Goal: Information Seeking & Learning: Check status

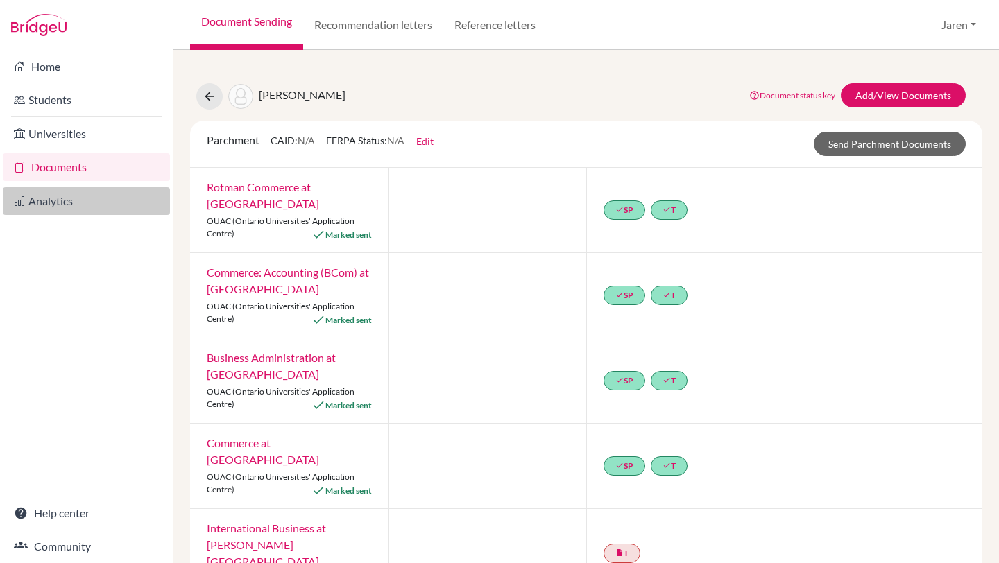
click at [62, 200] on link "Analytics" at bounding box center [86, 201] width 167 height 28
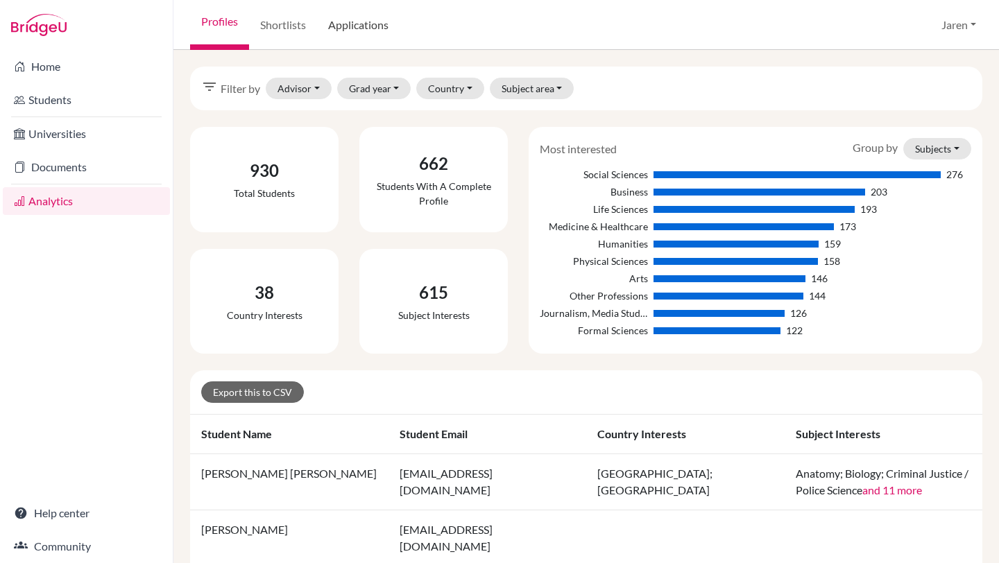
click at [362, 22] on link "Applications" at bounding box center [358, 25] width 83 height 50
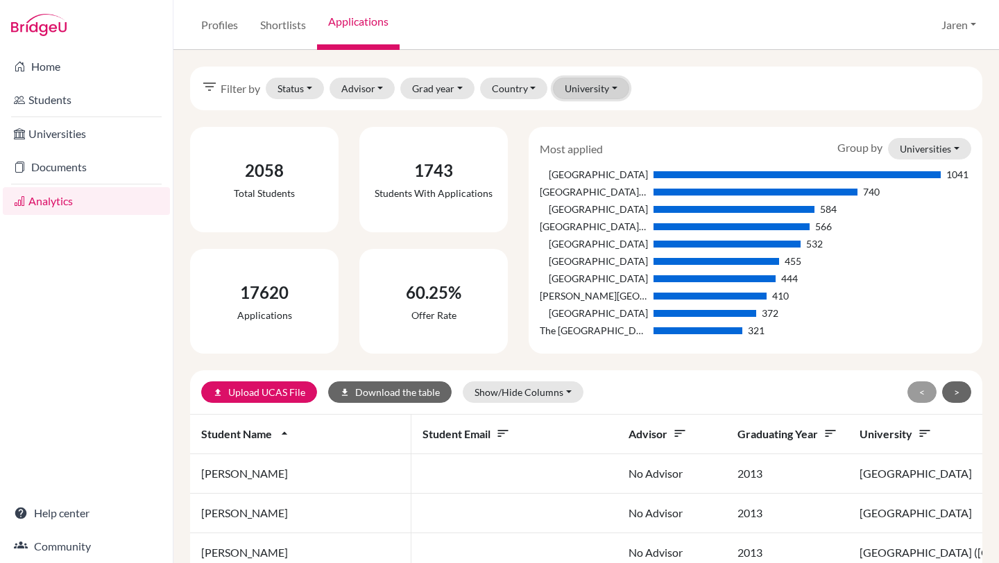
click at [584, 87] on button "University" at bounding box center [591, 89] width 76 height 22
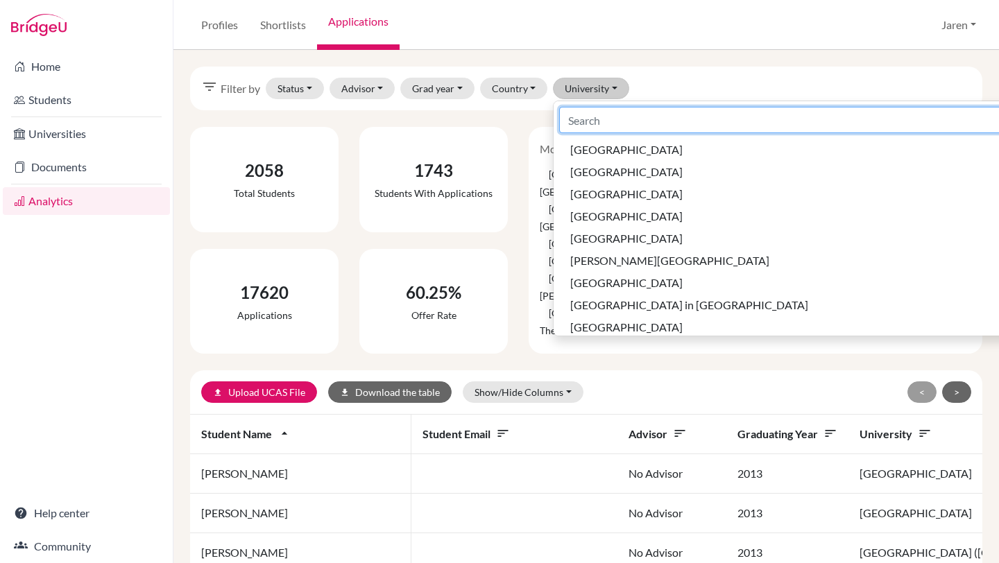
click at [612, 114] on input at bounding box center [854, 120] width 590 height 26
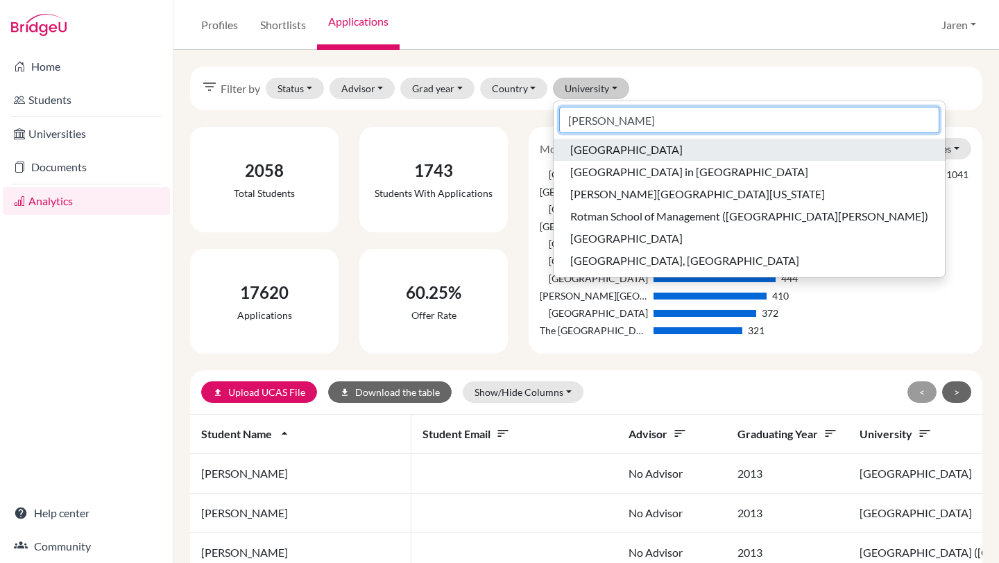
type input "George"
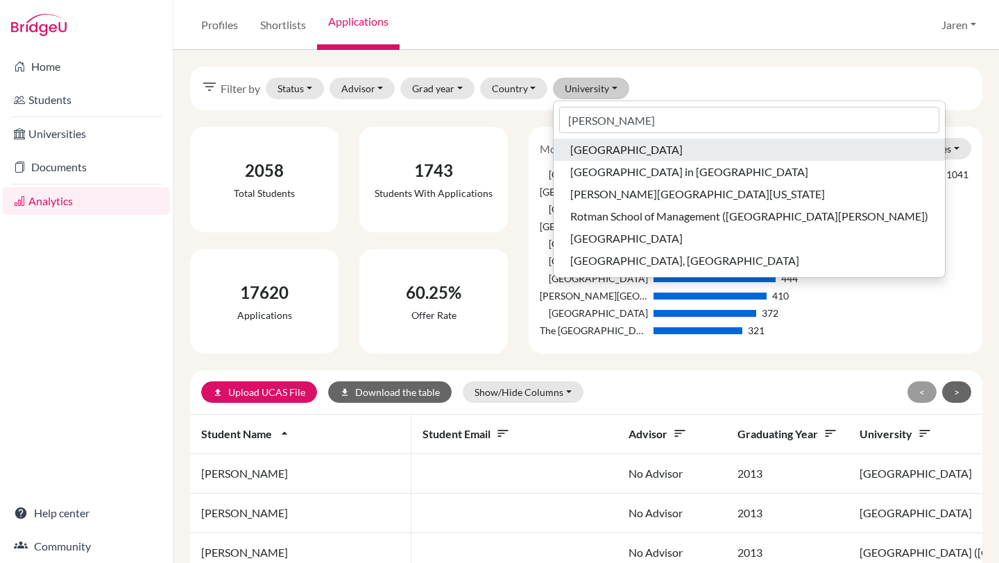
click at [620, 155] on span "Georgetown University" at bounding box center [626, 150] width 112 height 17
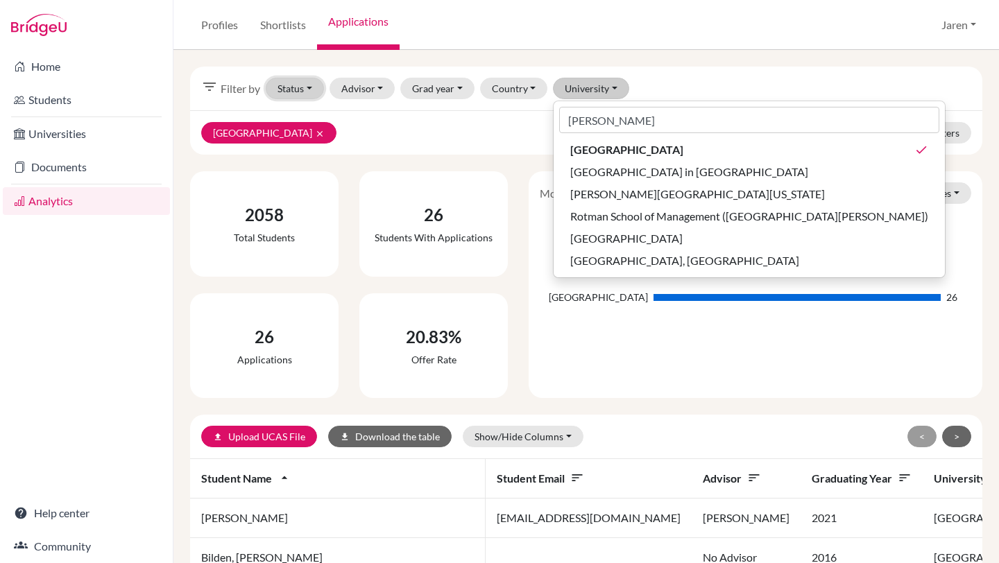
click at [311, 87] on button "Status" at bounding box center [295, 89] width 58 height 22
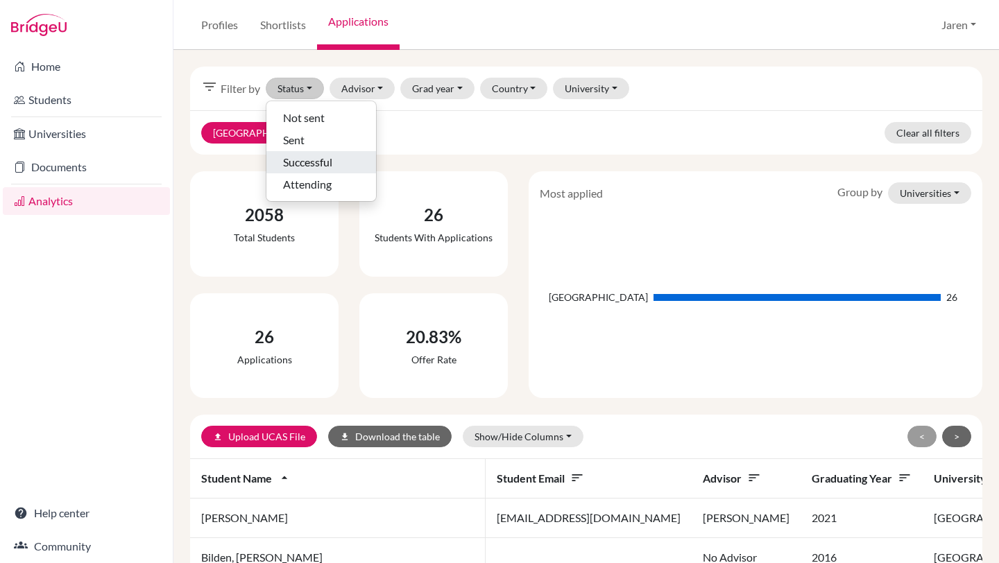
click at [305, 162] on span "Successful" at bounding box center [307, 162] width 49 height 17
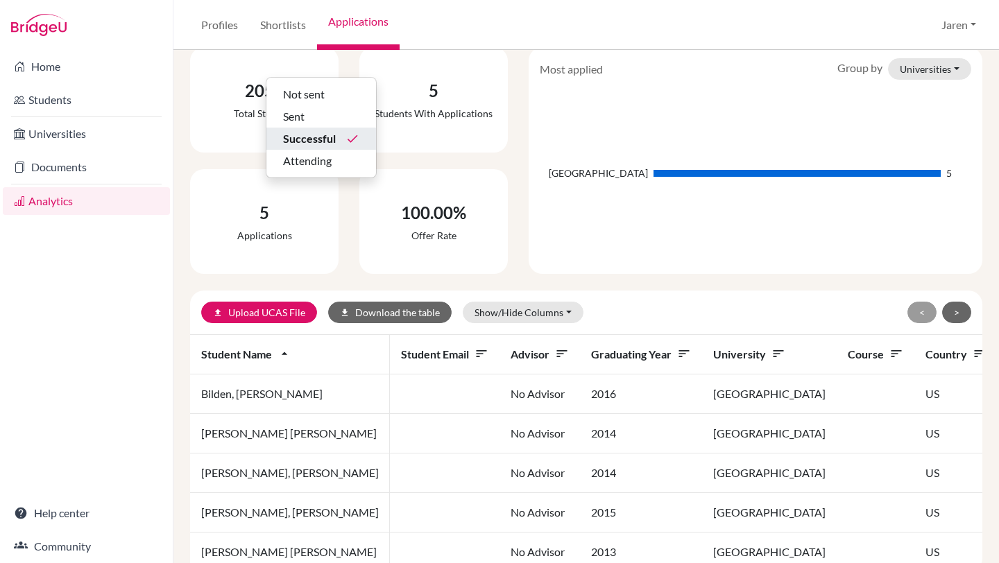
scroll to position [166, 0]
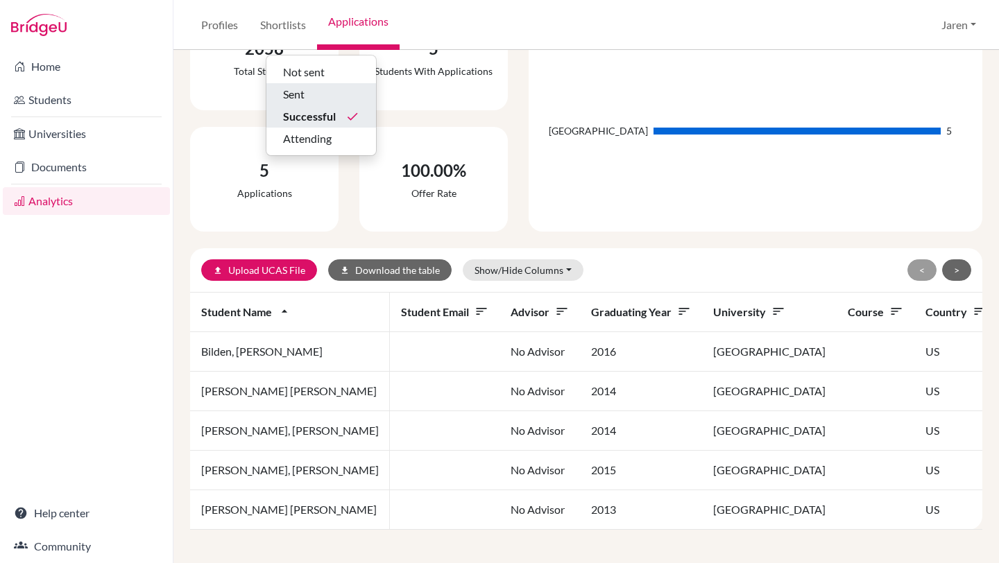
click at [313, 94] on div "Sent" at bounding box center [321, 94] width 76 height 17
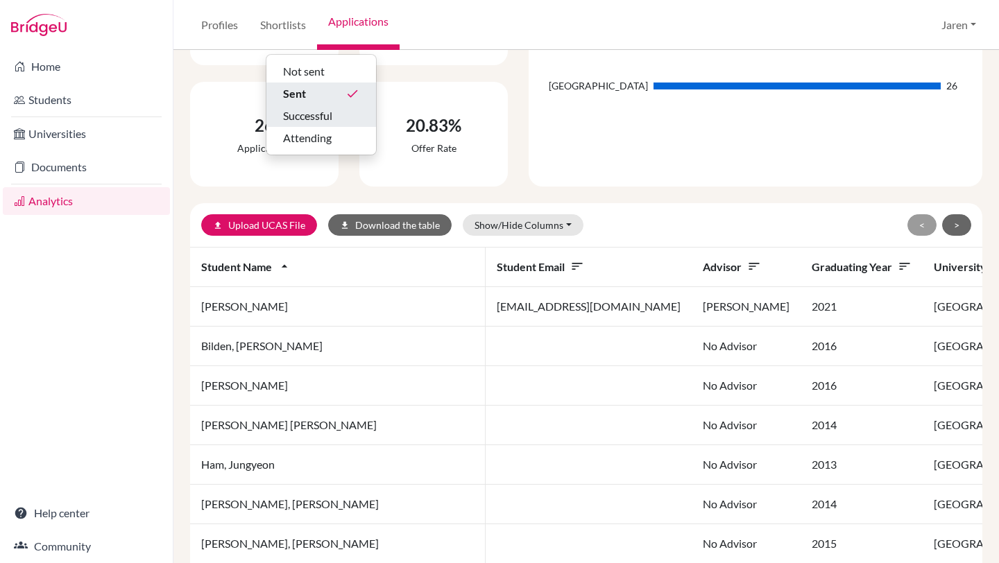
scroll to position [207, 0]
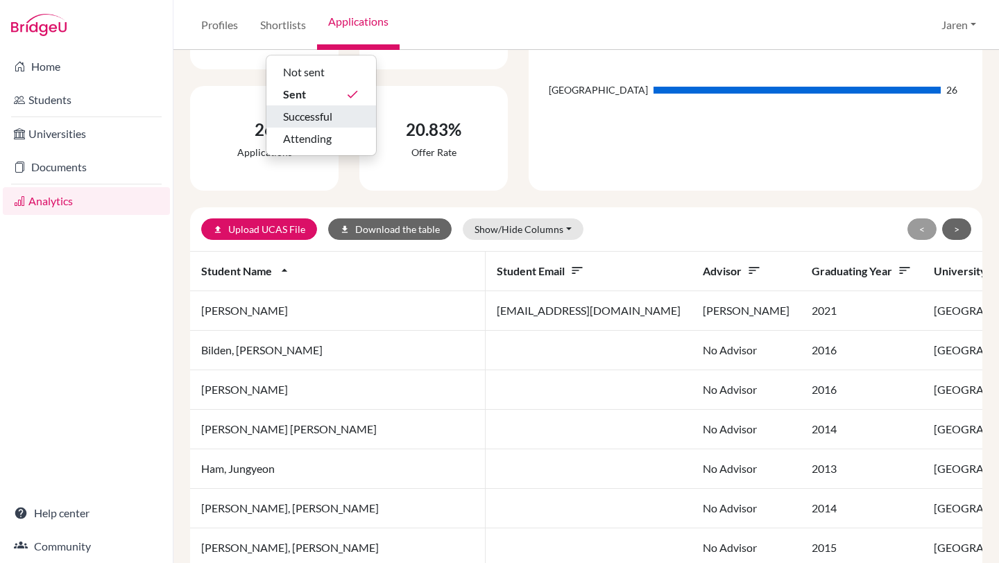
click at [286, 120] on span "Successful" at bounding box center [307, 116] width 49 height 17
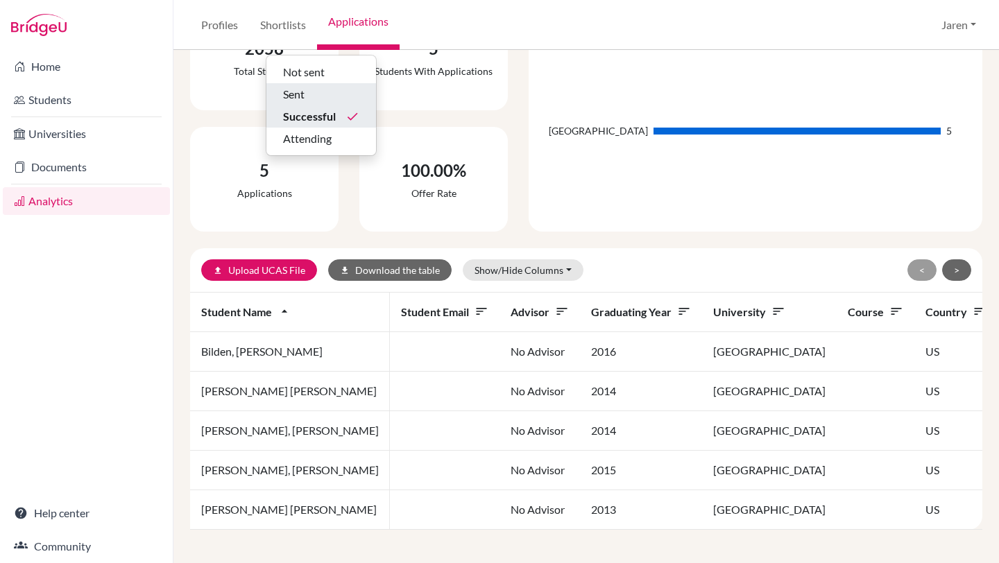
click at [319, 91] on div "Sent" at bounding box center [321, 94] width 76 height 17
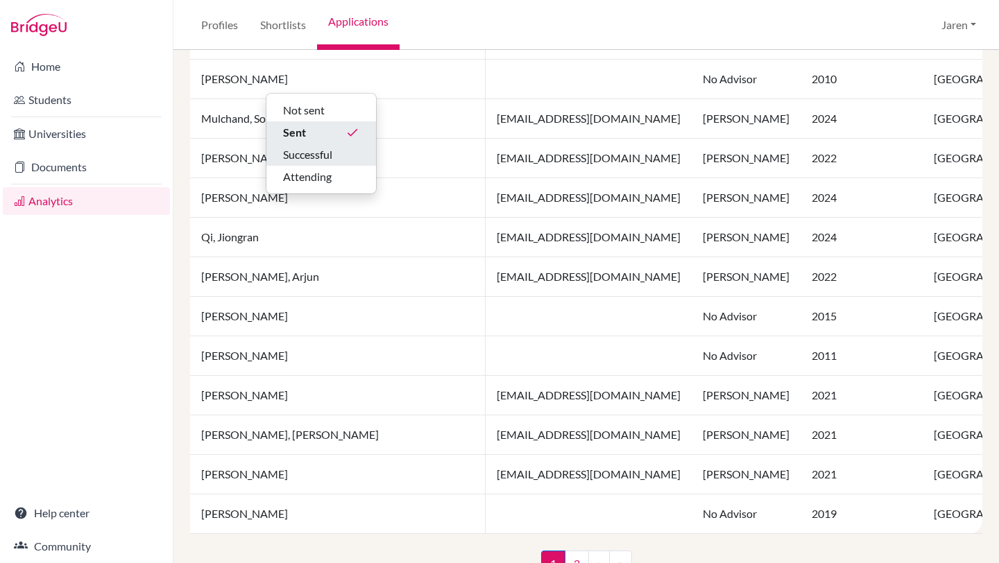
scroll to position [995, 0]
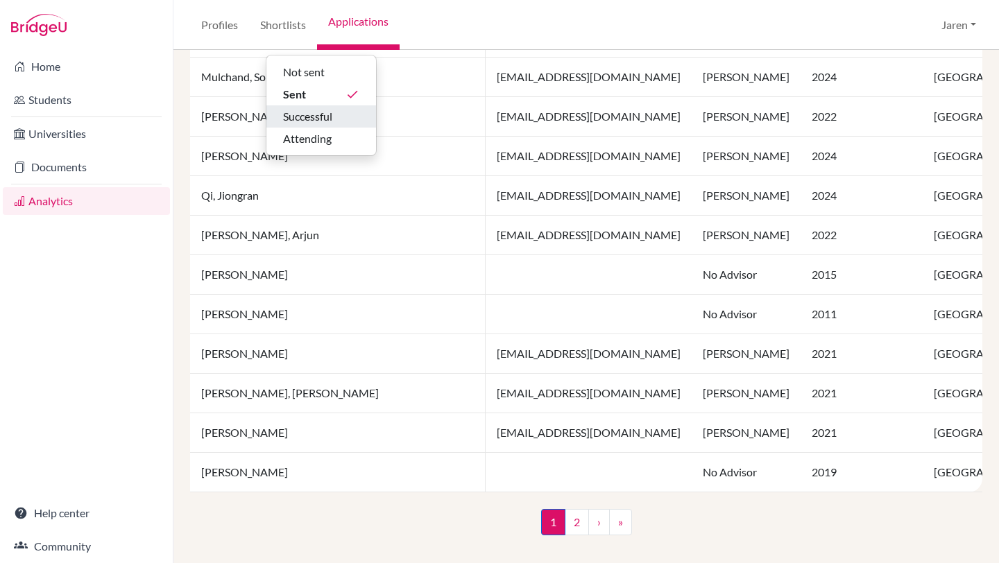
click at [642, 36] on div "Profiles Shortlists Applications Jaren Profile School Settings Log out" at bounding box center [586, 25] width 826 height 50
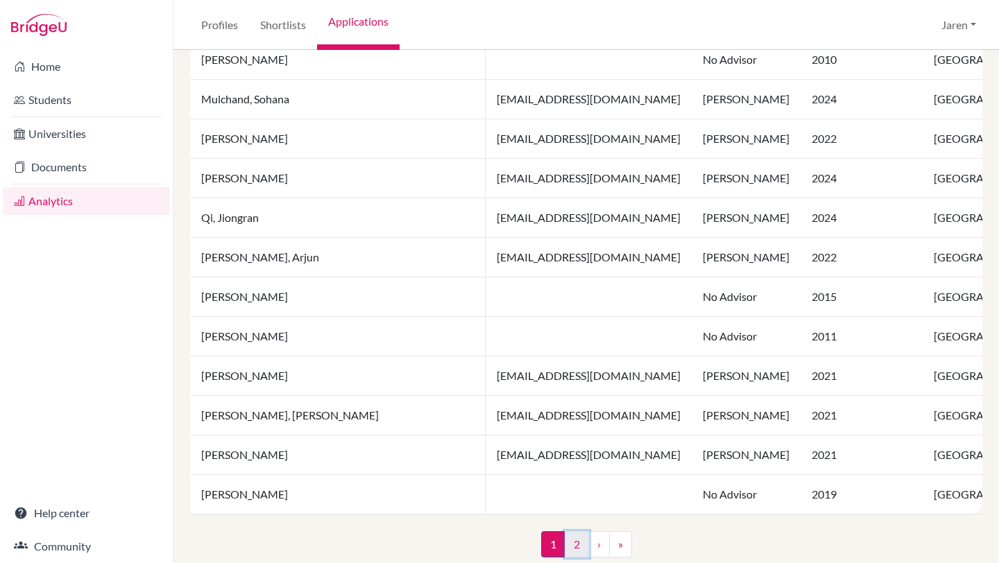
click at [579, 544] on link "2" at bounding box center [577, 544] width 24 height 26
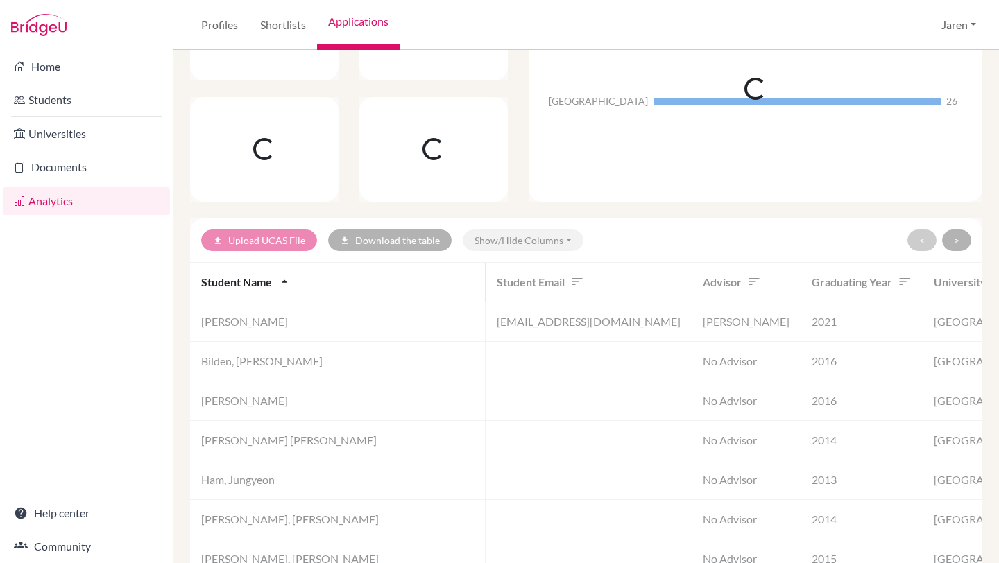
scroll to position [46, 0]
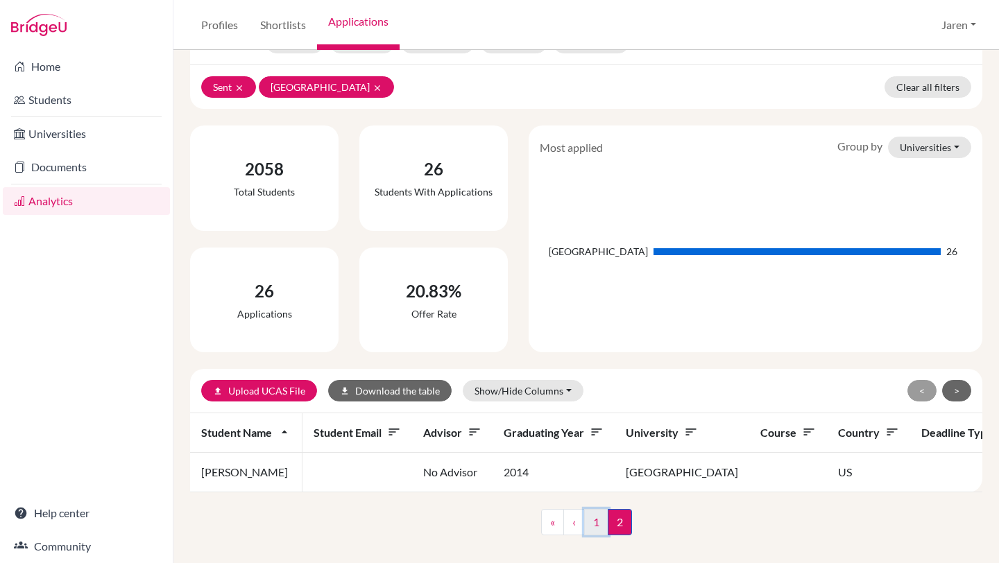
click at [594, 524] on link "1" at bounding box center [596, 522] width 24 height 26
